Goal: Use online tool/utility: Use online tool/utility

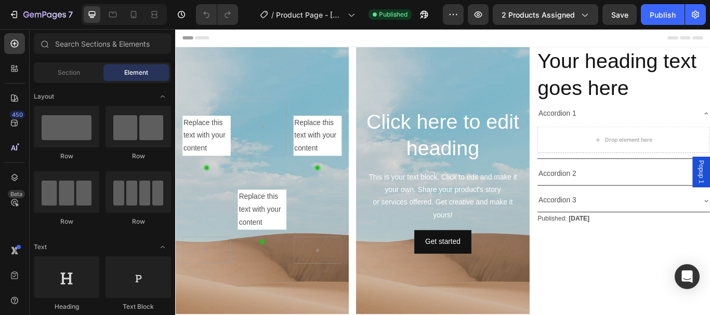
radio input "false"
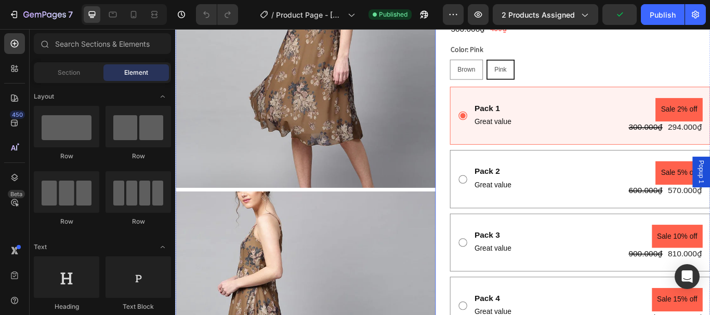
scroll to position [312, 0]
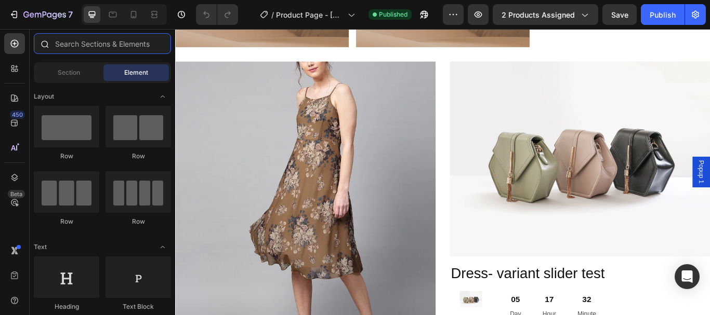
click at [67, 42] on input "text" at bounding box center [102, 43] width 137 height 21
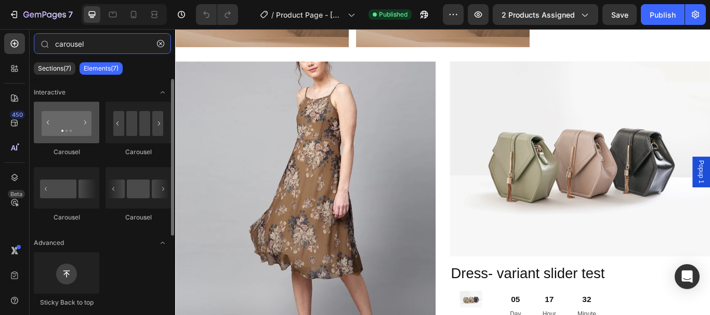
type input "carousel"
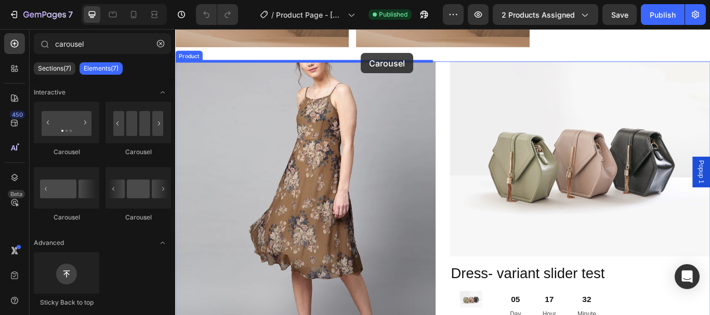
scroll to position [308, 0]
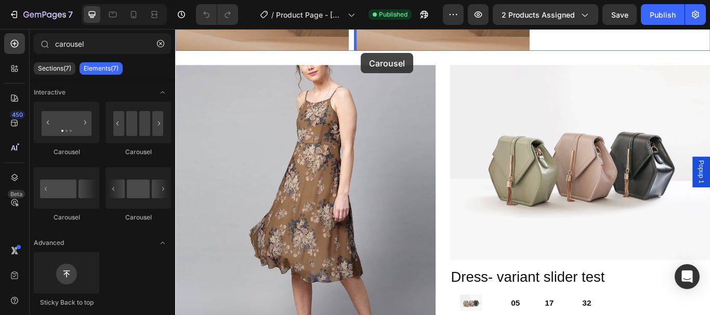
drag, startPoint x: 268, startPoint y: 152, endPoint x: 391, endPoint y: 57, distance: 156.3
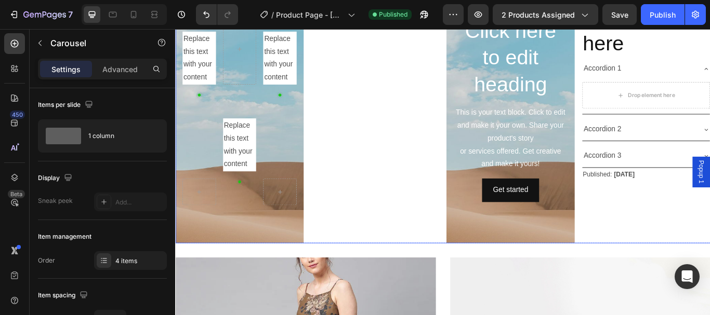
scroll to position [291, 0]
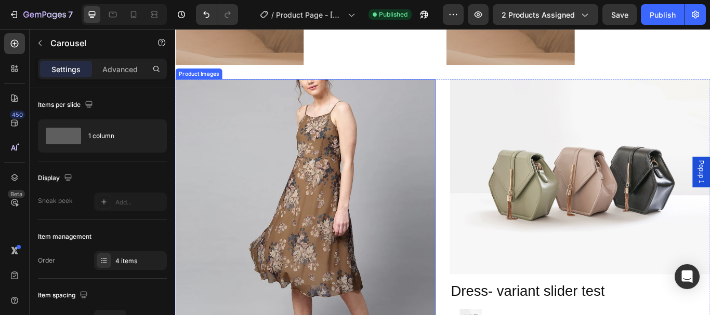
click at [325, 123] on img at bounding box center [326, 239] width 303 height 303
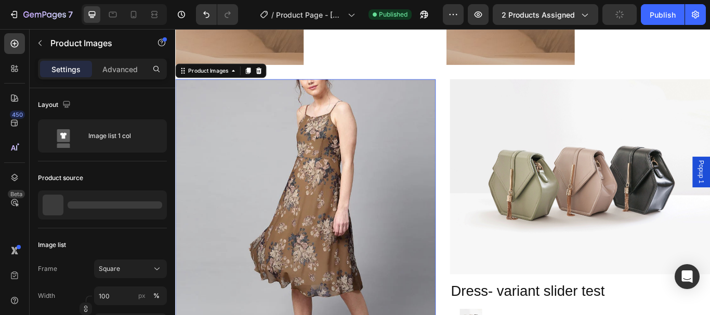
click at [39, 43] on icon "button" at bounding box center [39, 44] width 3 height 6
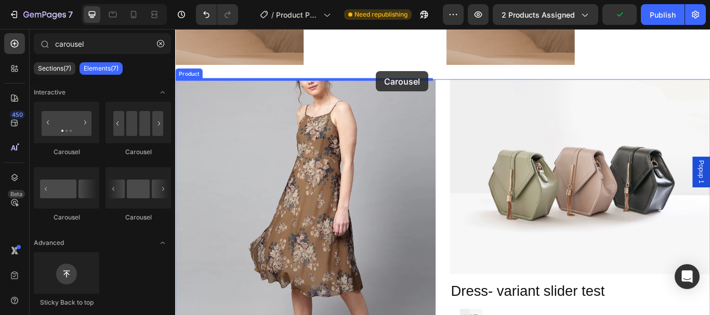
drag, startPoint x: 262, startPoint y: 219, endPoint x: 409, endPoint y: 78, distance: 203.6
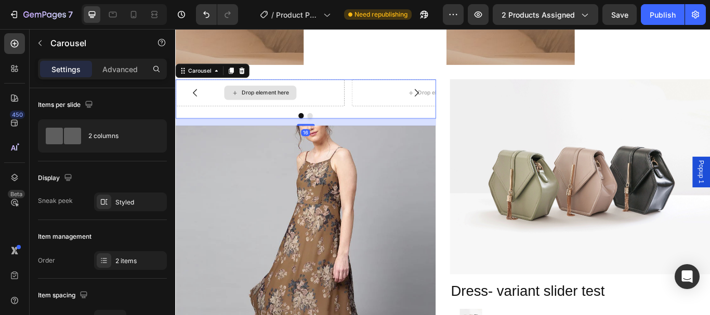
click at [223, 98] on div "Drop element here" at bounding box center [273, 103] width 197 height 31
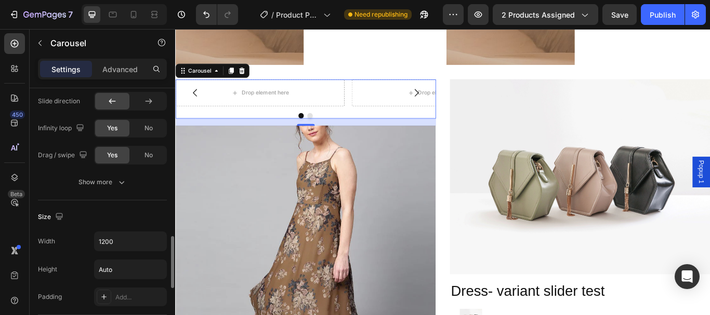
scroll to position [675, 0]
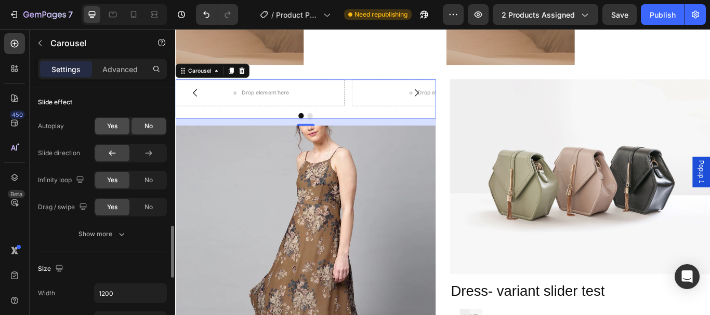
click at [118, 127] on div "Yes" at bounding box center [112, 126] width 34 height 17
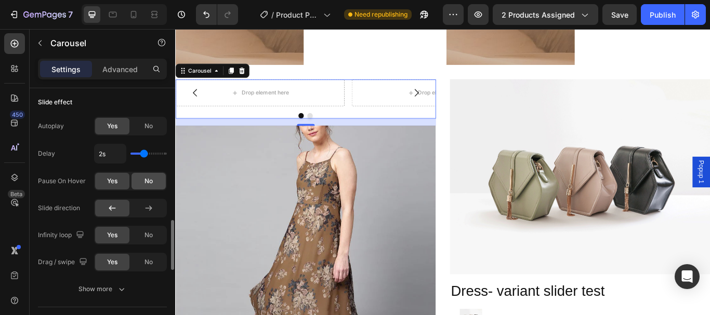
click at [152, 177] on span "No" at bounding box center [148, 181] width 8 height 9
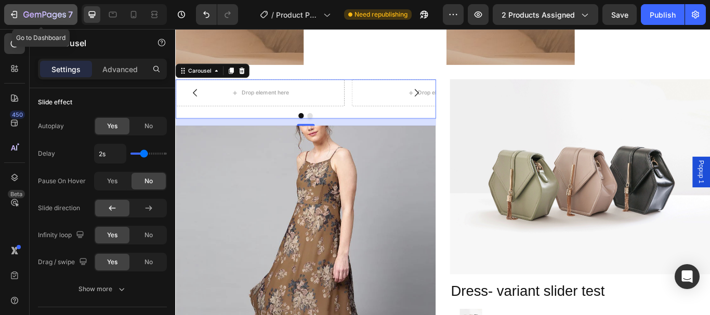
click at [12, 12] on icon "button" at bounding box center [14, 14] width 10 height 10
